Goal: Navigation & Orientation: Find specific page/section

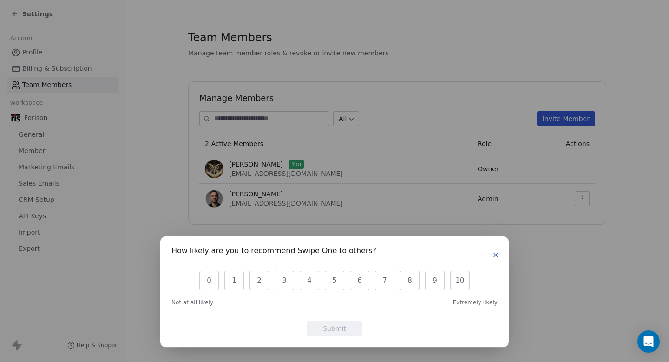
click at [497, 258] on button "button" at bounding box center [495, 254] width 11 height 11
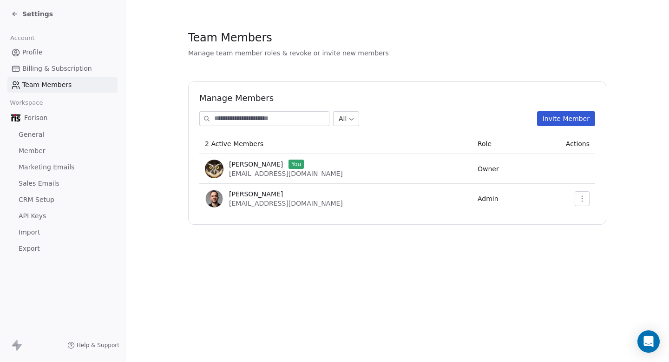
click at [32, 199] on span "CRM Setup" at bounding box center [37, 200] width 36 height 10
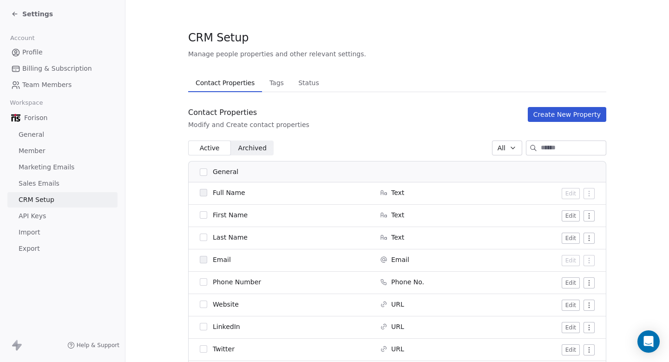
click at [272, 85] on span "Tags" at bounding box center [277, 82] width 22 height 13
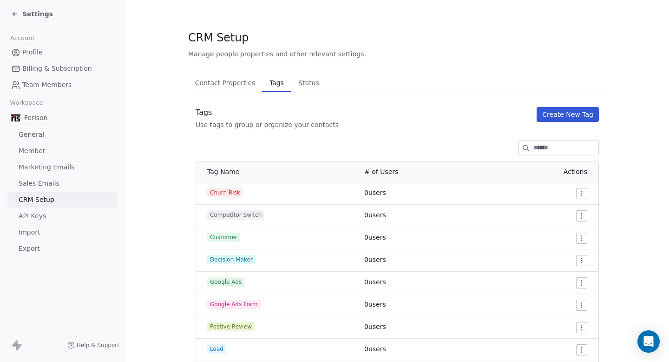
click at [36, 217] on span "API Keys" at bounding box center [32, 216] width 27 height 10
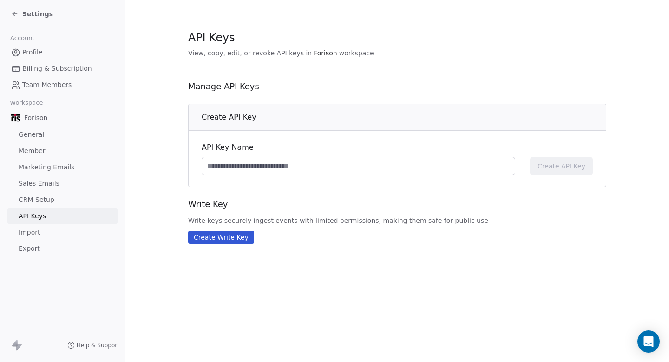
click at [26, 232] on span "Import" at bounding box center [29, 232] width 21 height 10
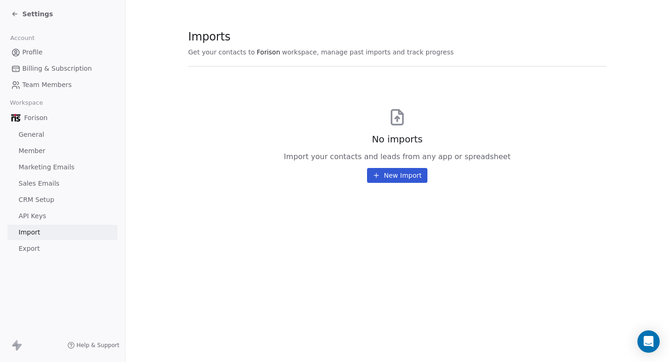
click at [26, 248] on span "Export" at bounding box center [29, 249] width 21 height 10
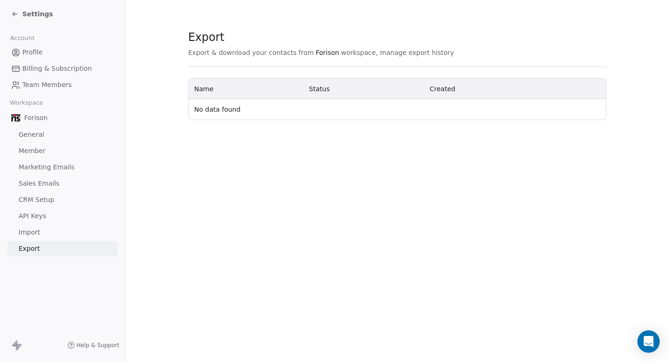
click at [39, 199] on span "CRM Setup" at bounding box center [37, 200] width 36 height 10
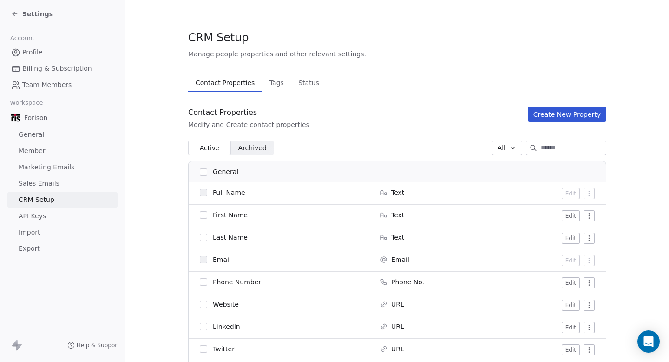
click at [44, 182] on span "Sales Emails" at bounding box center [39, 184] width 41 height 10
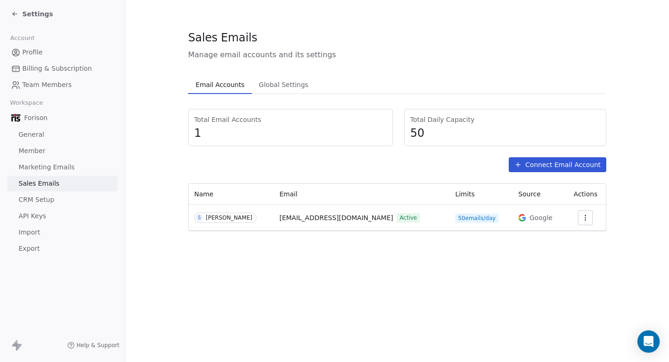
click at [289, 78] on span "Global Settings" at bounding box center [283, 84] width 57 height 13
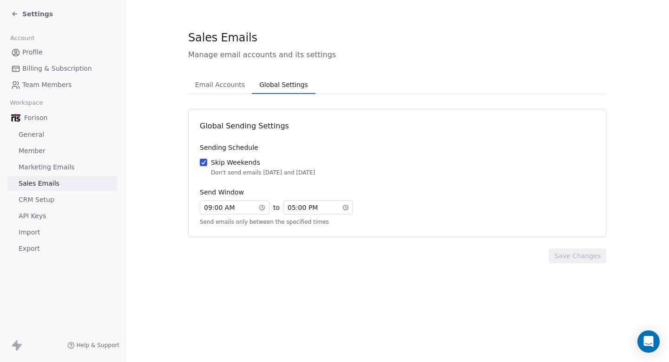
click at [214, 88] on span "Email Accounts" at bounding box center [220, 84] width 57 height 13
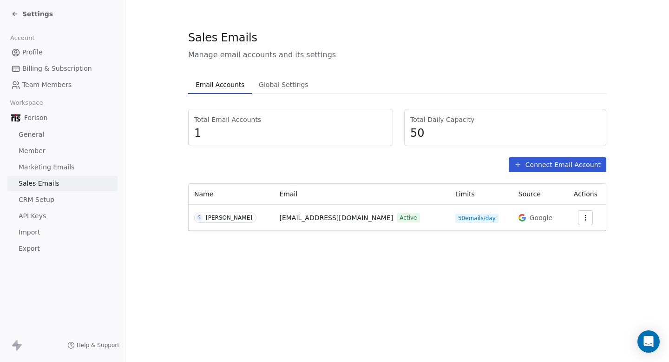
click at [46, 165] on span "Marketing Emails" at bounding box center [47, 167] width 56 height 10
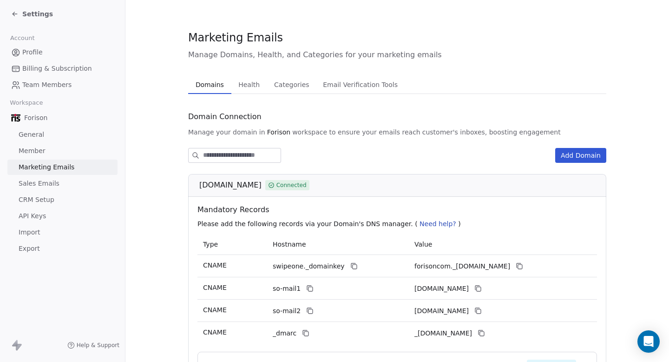
click at [28, 150] on span "Member" at bounding box center [32, 151] width 27 height 10
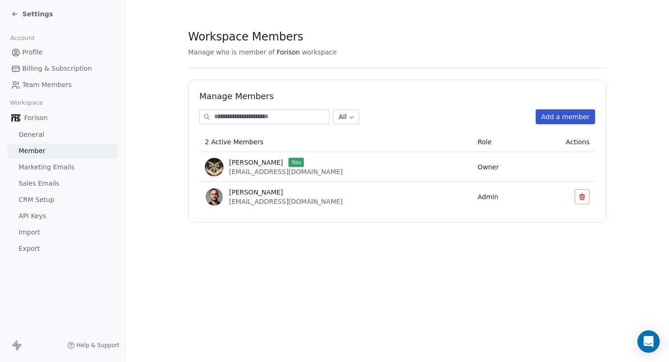
click at [34, 131] on span "General" at bounding box center [32, 135] width 26 height 10
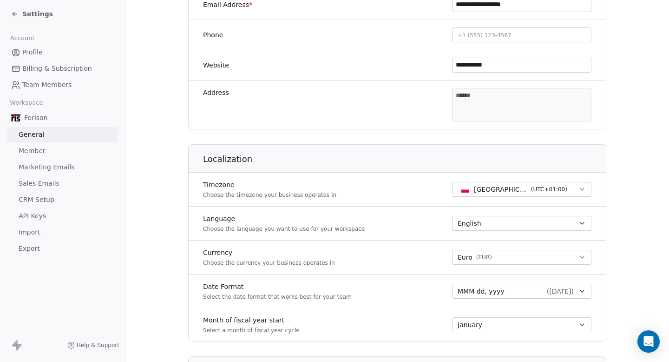
scroll to position [509, 0]
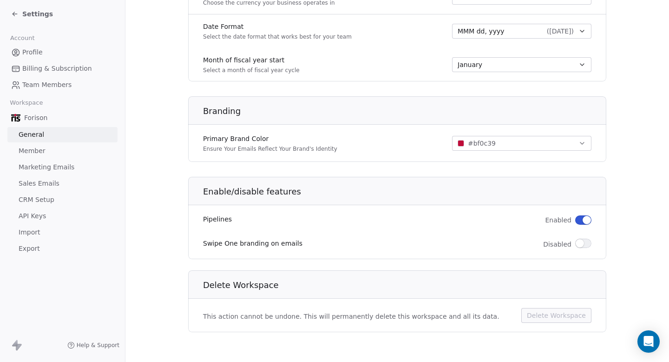
click at [40, 203] on span "CRM Setup" at bounding box center [37, 200] width 36 height 10
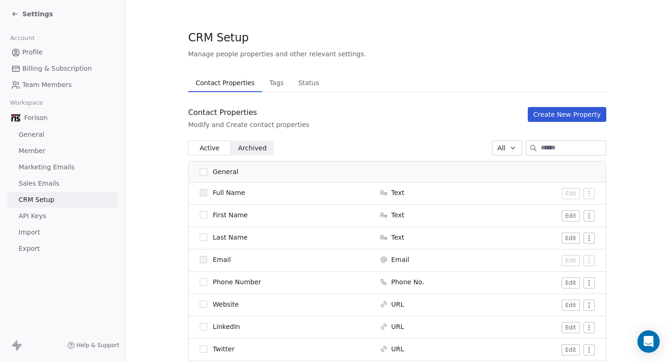
click at [273, 83] on span "Tags" at bounding box center [277, 82] width 22 height 13
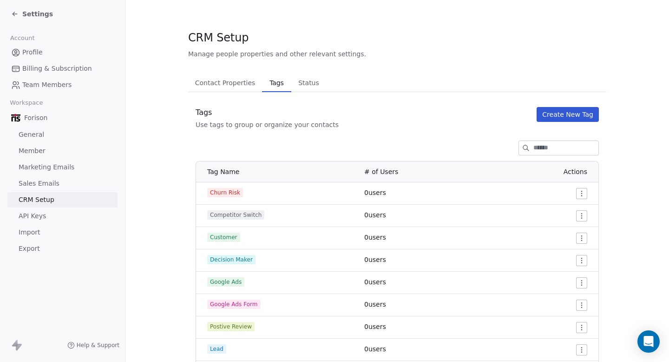
click at [311, 84] on span "Status" at bounding box center [309, 82] width 28 height 13
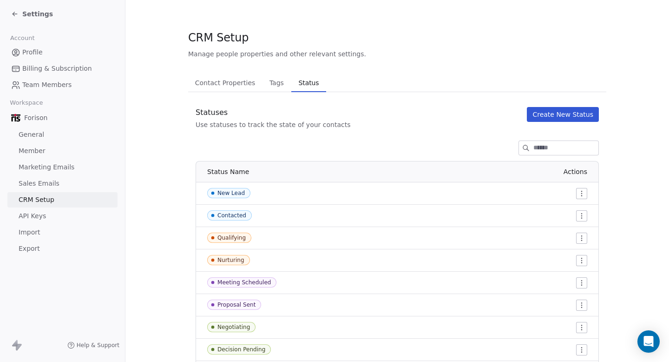
click at [215, 90] on button "Contact Properties Contact Properties" at bounding box center [225, 82] width 74 height 19
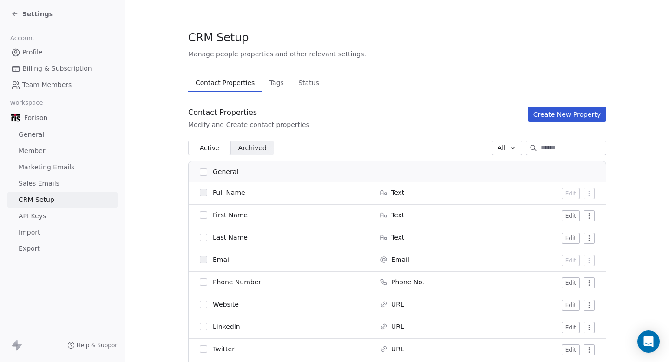
click at [256, 146] on span "Archived" at bounding box center [253, 148] width 28 height 10
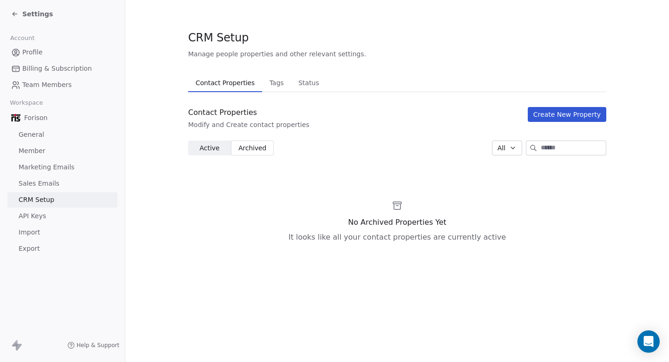
click at [213, 153] on span "Active Active" at bounding box center [209, 147] width 43 height 15
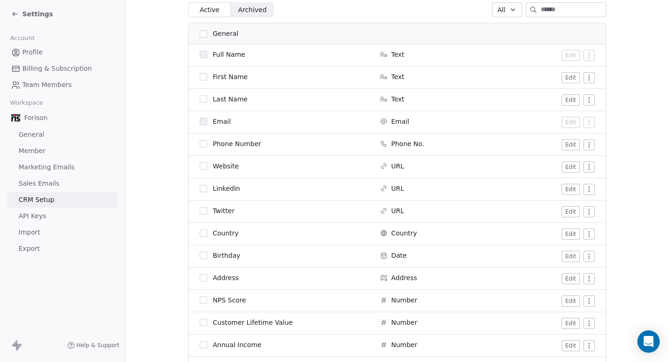
scroll to position [126, 0]
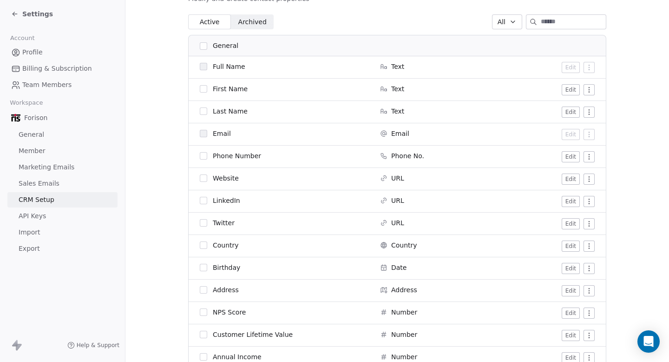
click at [26, 218] on span "API Keys" at bounding box center [32, 216] width 27 height 10
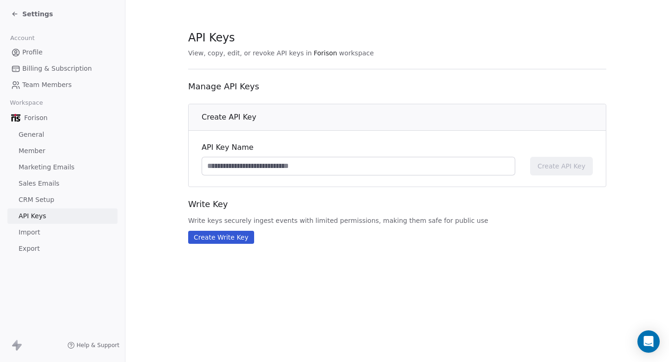
click at [219, 172] on input at bounding box center [358, 166] width 313 height 18
click at [19, 14] on div "Settings" at bounding box center [32, 13] width 42 height 9
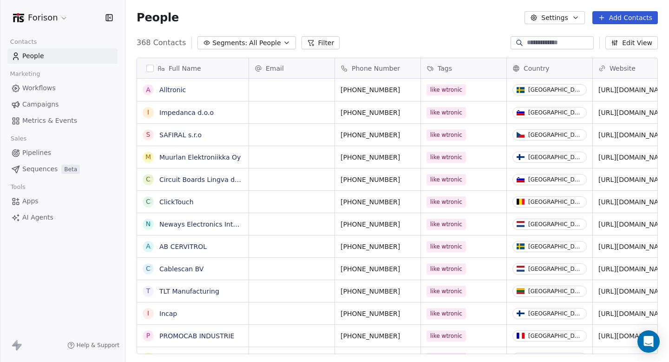
scroll to position [318, 544]
click at [35, 173] on span "Sequences" at bounding box center [39, 169] width 35 height 10
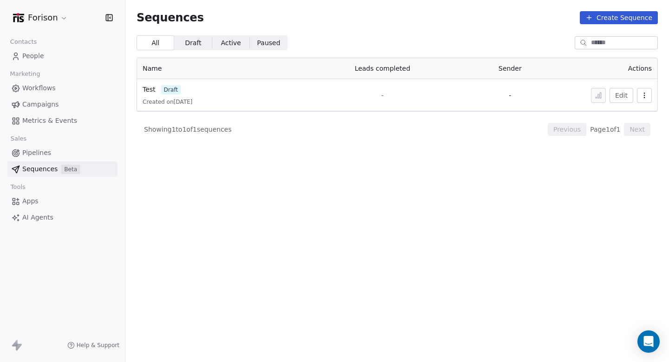
click at [39, 152] on span "Pipelines" at bounding box center [36, 153] width 29 height 10
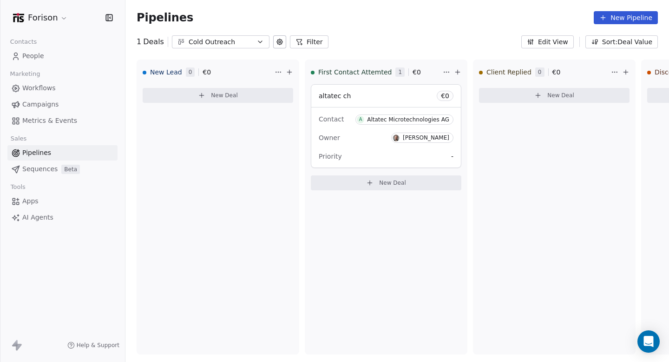
click at [250, 38] on button "Cold Outreach" at bounding box center [221, 41] width 98 height 13
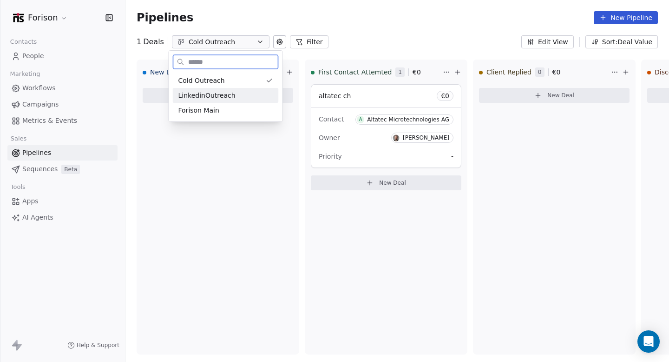
click at [226, 93] on span "LinkedinOutreach" at bounding box center [207, 96] width 57 height 10
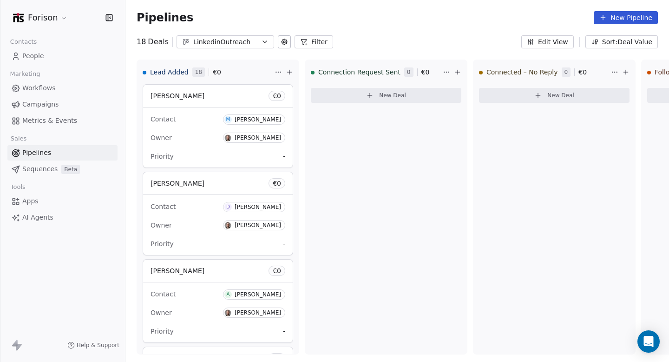
click at [217, 41] on div "LinkedinOutreach" at bounding box center [225, 42] width 64 height 10
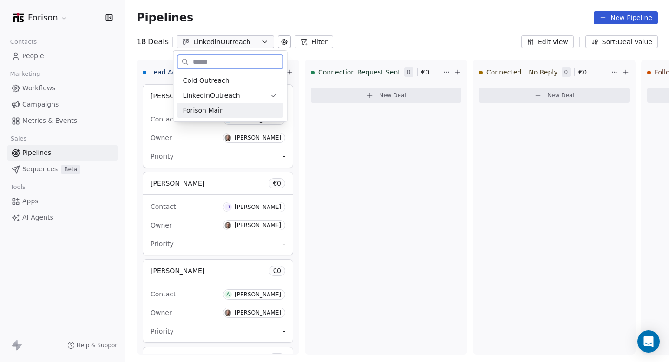
click at [210, 109] on span "Forison Main" at bounding box center [203, 111] width 41 height 10
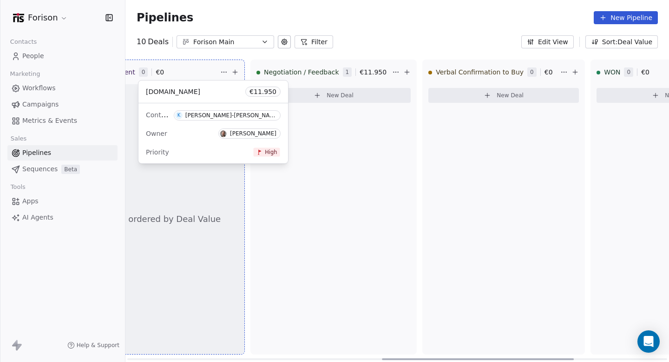
scroll to position [0, 722]
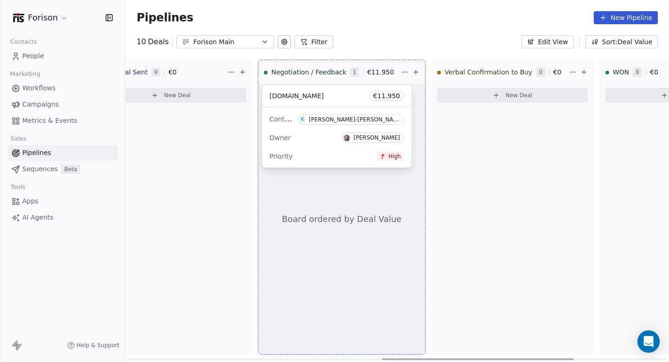
drag, startPoint x: 274, startPoint y: 97, endPoint x: 338, endPoint y: 99, distance: 64.7
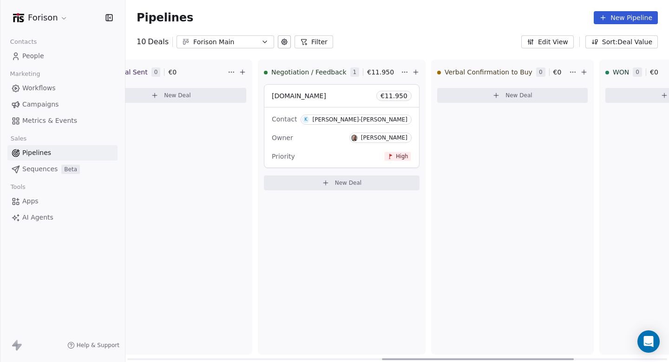
click at [298, 96] on span "[DOMAIN_NAME]" at bounding box center [299, 95] width 54 height 7
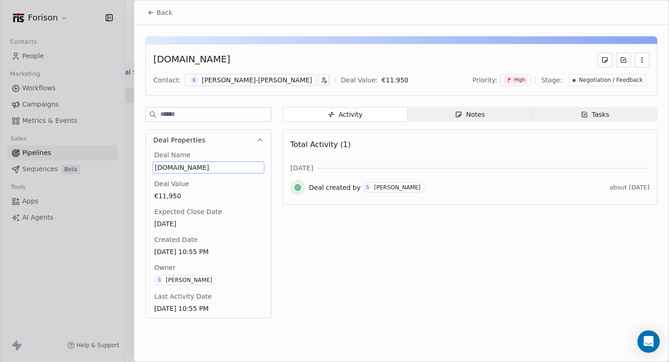
drag, startPoint x: 216, startPoint y: 166, endPoint x: 151, endPoint y: 164, distance: 65.6
click at [151, 164] on div "Deal Name [DOMAIN_NAME] Deal Value €11,950 Expected Close Date [DATE] Created D…" at bounding box center [208, 233] width 125 height 167
click at [166, 167] on span "[DOMAIN_NAME]" at bounding box center [208, 167] width 107 height 9
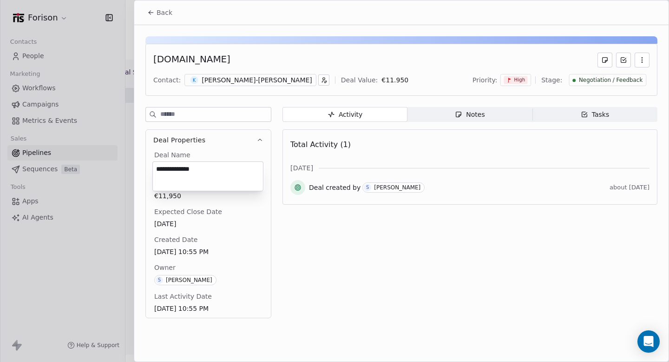
click at [351, 264] on html "Forison Contacts People Marketing Workflows Campaigns Metrics & Events Sales Pi…" at bounding box center [334, 215] width 669 height 431
click at [153, 12] on icon at bounding box center [150, 12] width 7 height 7
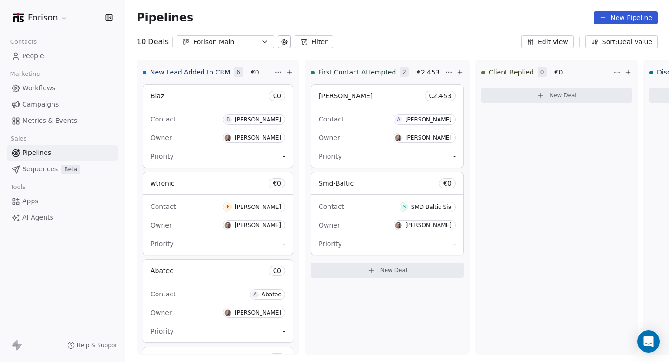
click at [213, 39] on div "Forison Main" at bounding box center [225, 42] width 64 height 10
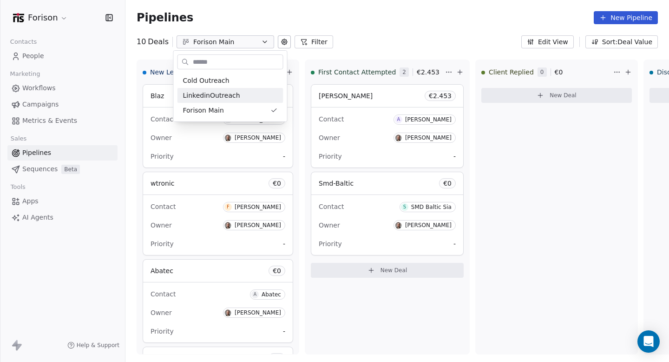
click at [20, 106] on html "Forison Contacts People Marketing Workflows Campaigns Metrics & Events Sales Pi…" at bounding box center [334, 215] width 669 height 431
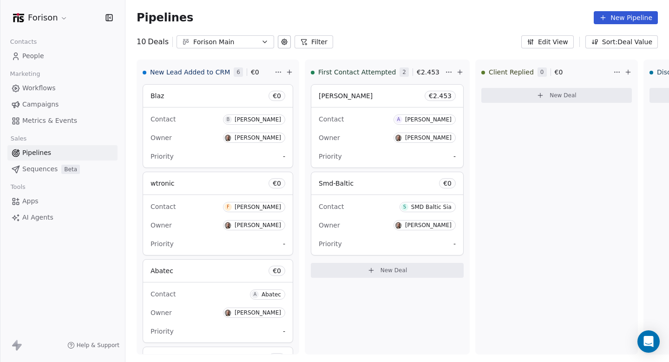
click at [33, 102] on span "Campaigns" at bounding box center [40, 104] width 36 height 10
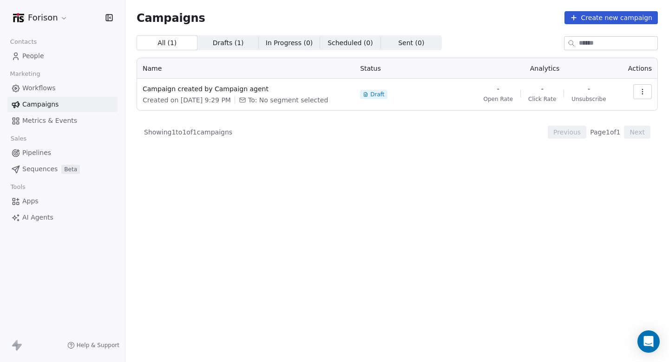
click at [38, 117] on span "Metrics & Events" at bounding box center [49, 121] width 55 height 10
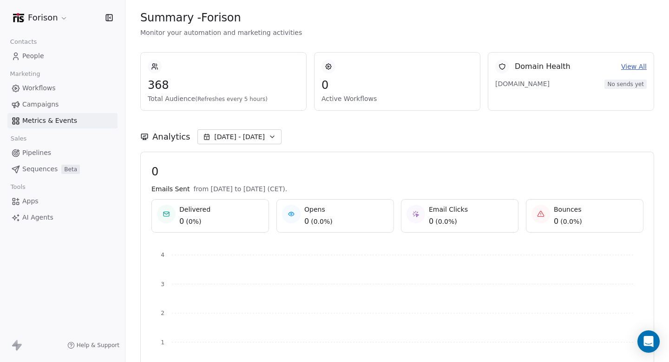
click at [35, 197] on span "Apps" at bounding box center [30, 201] width 16 height 10
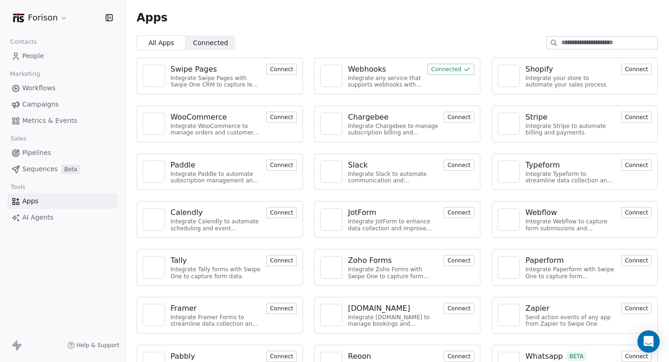
click at [356, 66] on div "Webhooks" at bounding box center [367, 69] width 38 height 11
click at [202, 41] on span "Connected" at bounding box center [210, 43] width 35 height 10
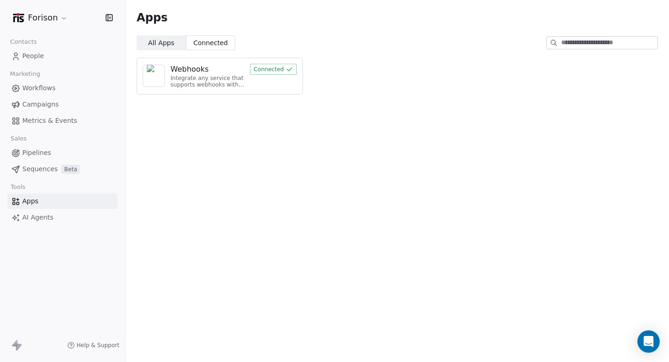
click at [166, 46] on span "All Apps" at bounding box center [161, 43] width 26 height 10
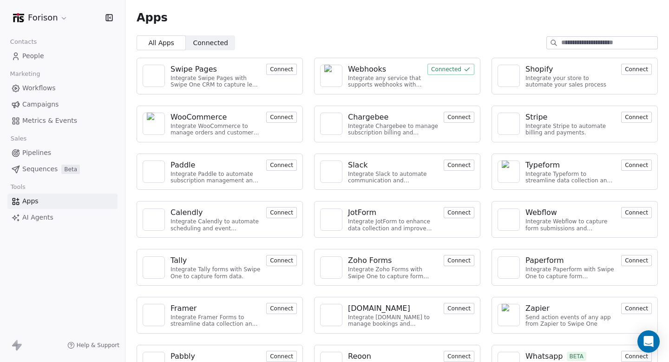
click at [576, 40] on input at bounding box center [610, 43] width 96 height 12
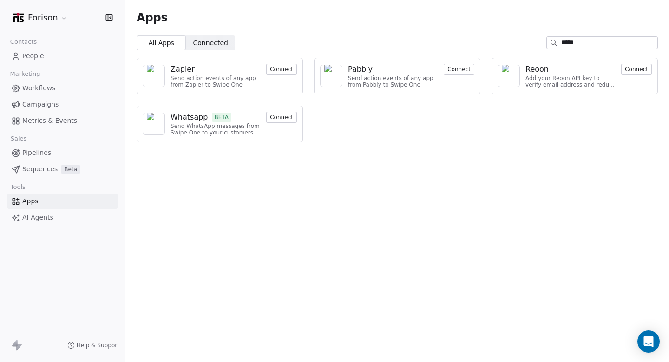
type input "*****"
